Goal: Navigation & Orientation: Find specific page/section

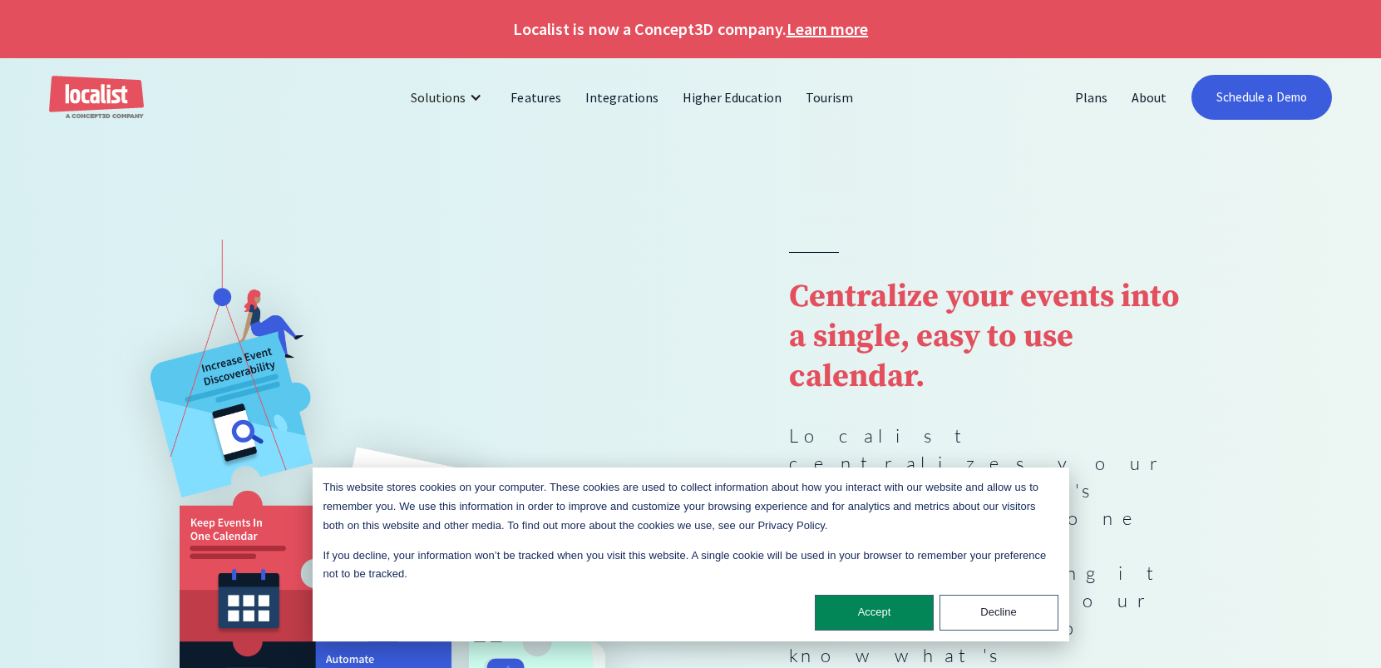
scroll to position [3, 0]
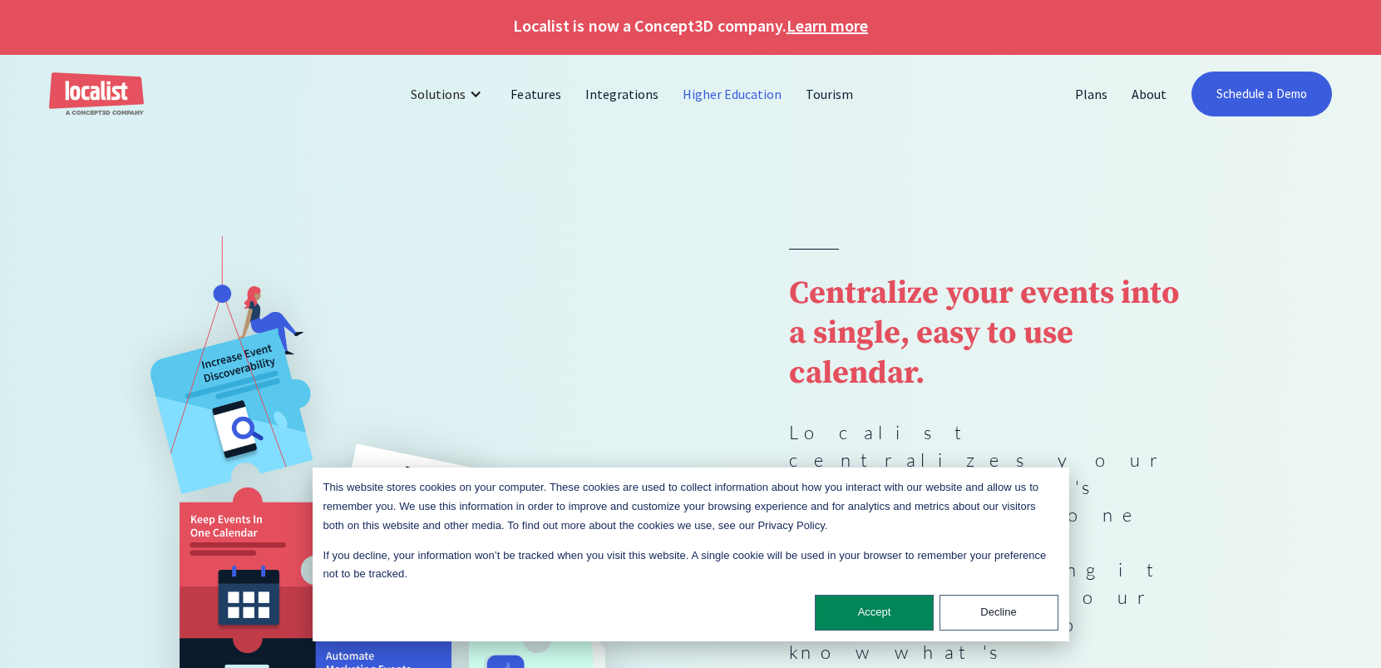
click at [735, 93] on link "Higher Education" at bounding box center [733, 94] width 124 height 40
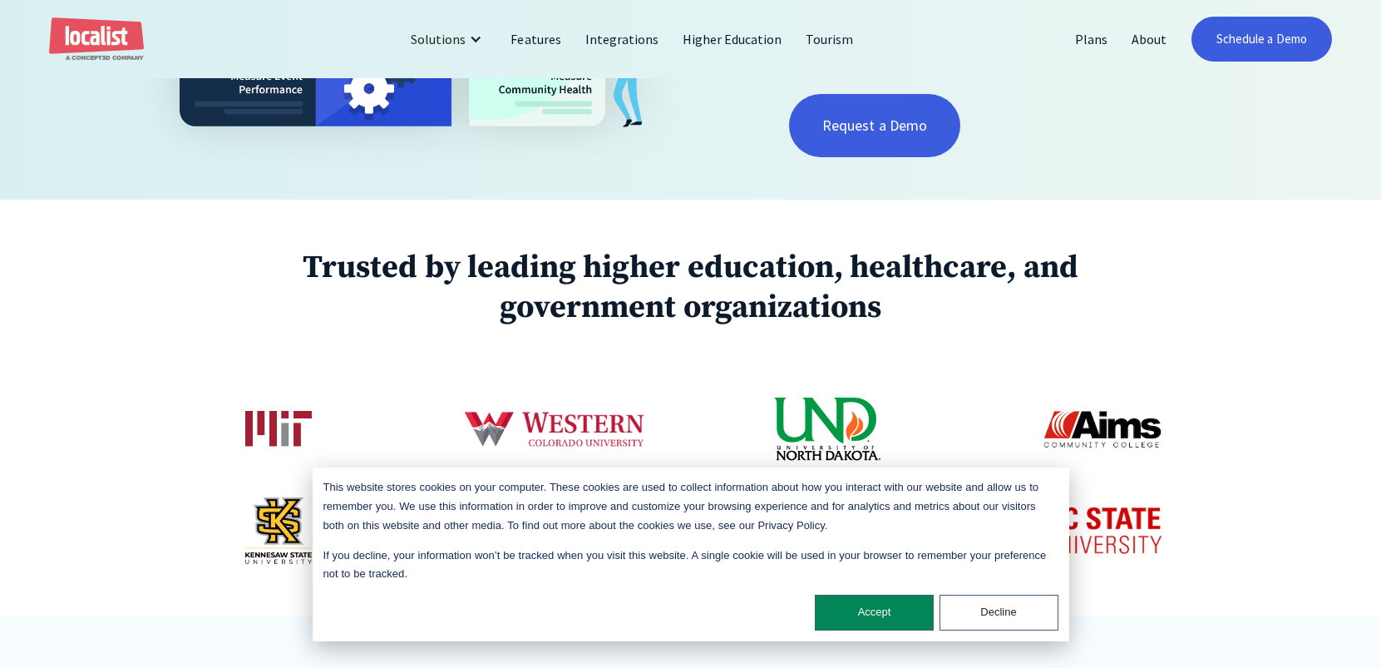
scroll to position [605, 0]
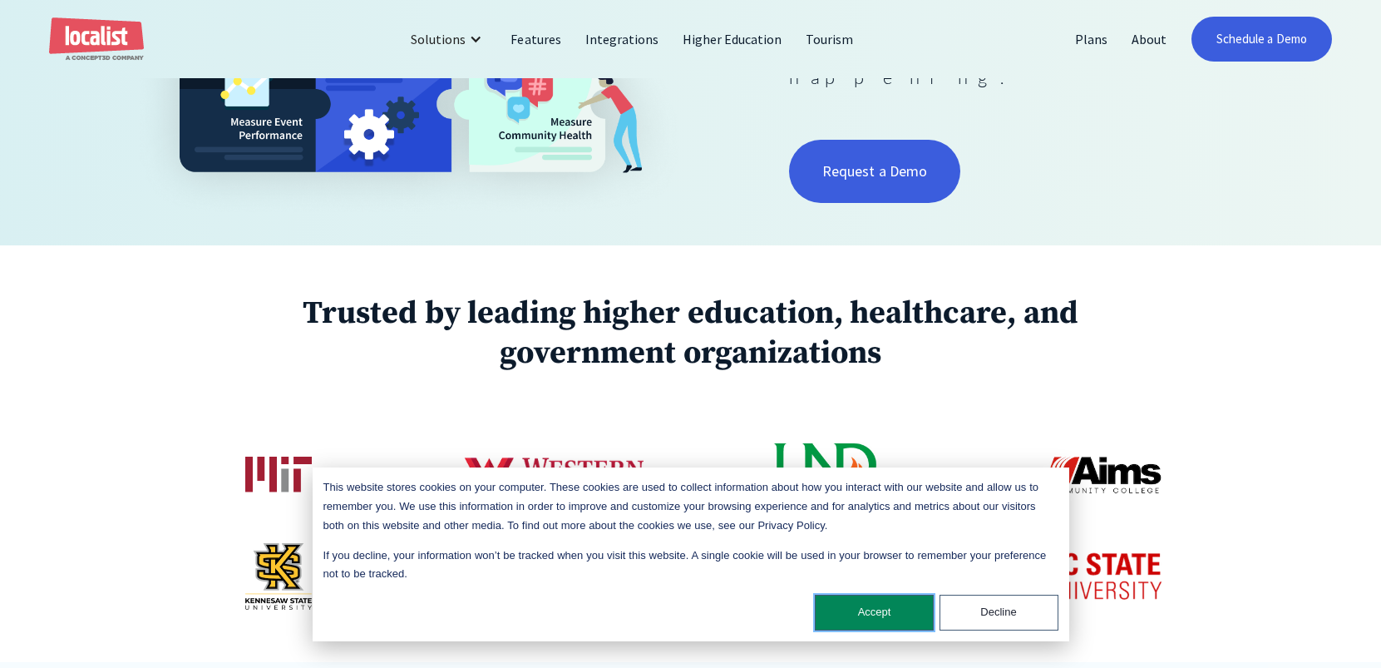
click at [868, 602] on button "Accept" at bounding box center [874, 613] width 119 height 36
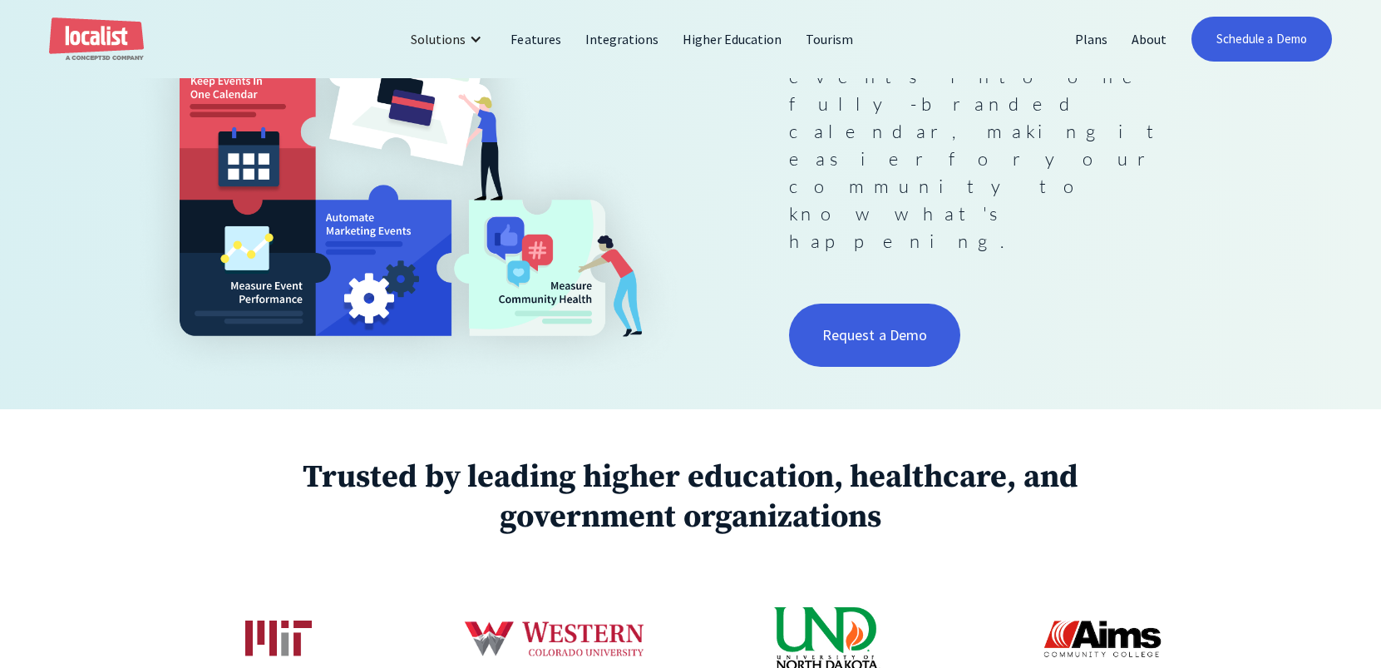
scroll to position [481, 0]
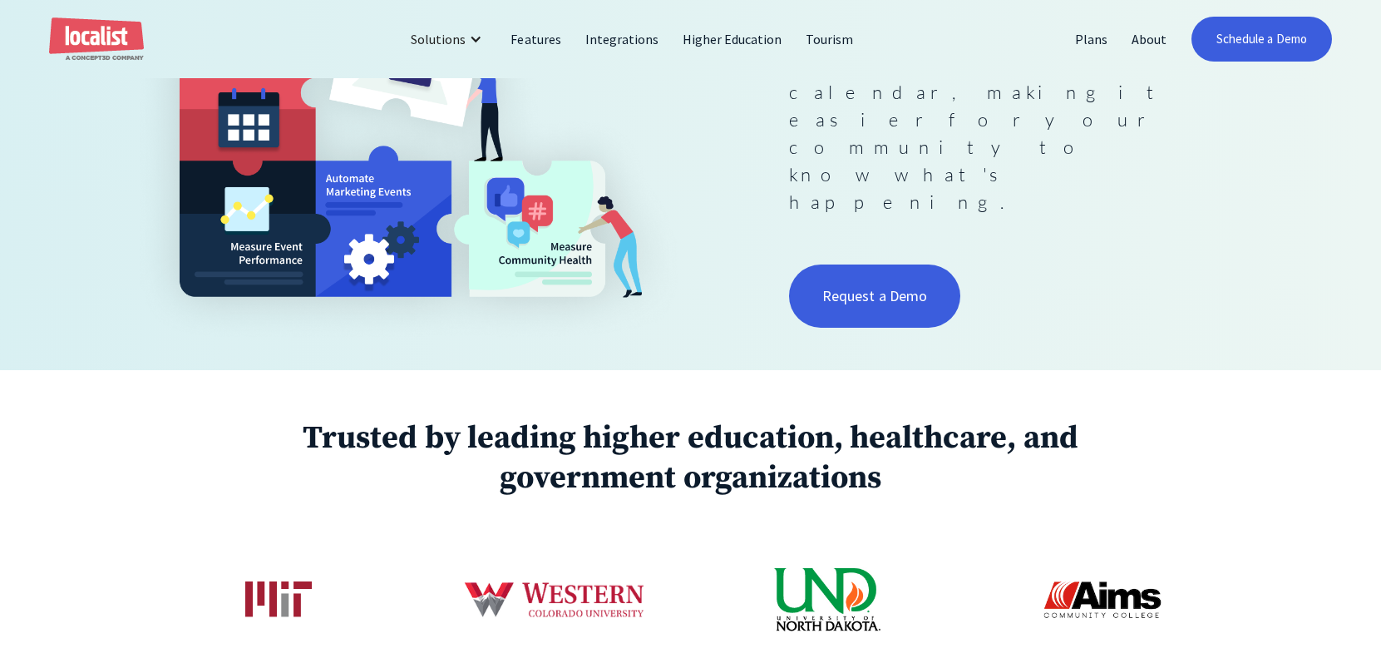
drag, startPoint x: 1003, startPoint y: 326, endPoint x: 995, endPoint y: 314, distance: 13.8
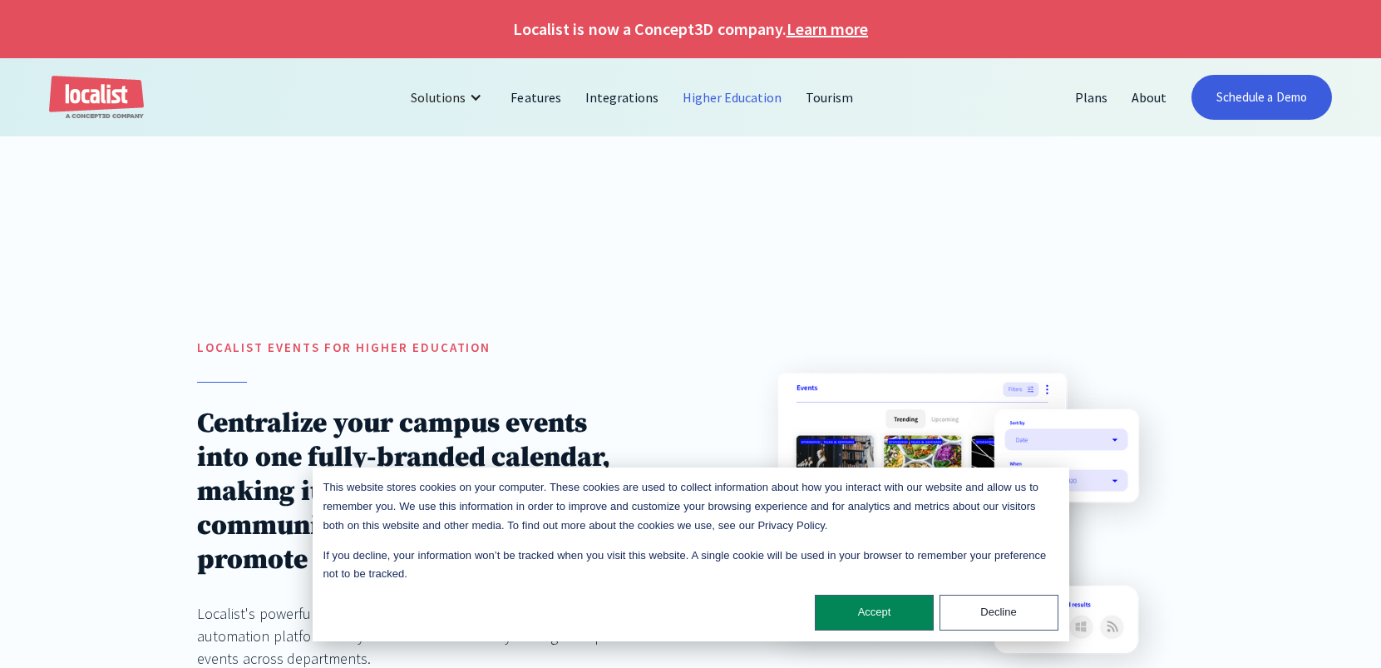
drag, startPoint x: 601, startPoint y: 420, endPoint x: 595, endPoint y: 395, distance: 25.8
